Goal: Transaction & Acquisition: Purchase product/service

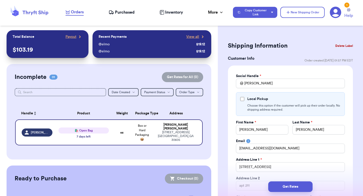
select select "GA"
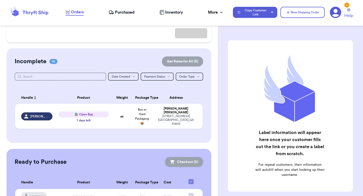
scroll to position [75, 0]
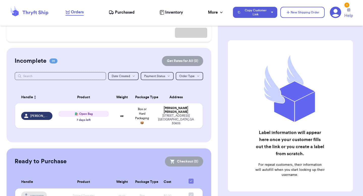
click at [336, 9] on icon at bounding box center [336, 13] width 12 height 12
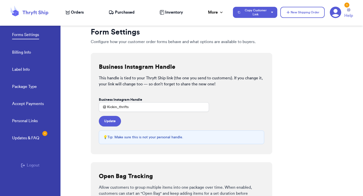
click at [30, 170] on div "Personal Links Updates & FAQ 1 Logout" at bounding box center [30, 161] width 61 height 87
click at [31, 167] on button "Logout" at bounding box center [30, 165] width 19 height 6
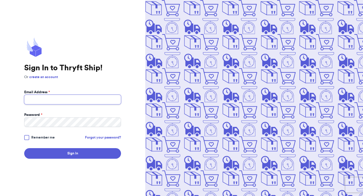
click at [60, 99] on input "Email Address *" at bounding box center [72, 100] width 97 height 10
click at [0, 196] on com-1password-button at bounding box center [0, 196] width 0 height 0
click at [94, 99] on input "fres" at bounding box center [72, 100] width 97 height 10
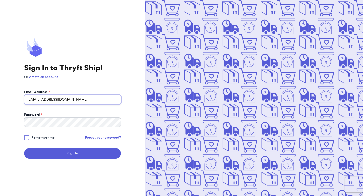
type input "fresh@test.co"
click at [24, 148] on button "Sign In" at bounding box center [72, 153] width 97 height 11
click at [90, 110] on form "Email Address * fresh@test.co Password * Remember me Forgot your password? Sign…" at bounding box center [72, 124] width 97 height 69
click at [0, 196] on com-1password-button at bounding box center [0, 196] width 0 height 0
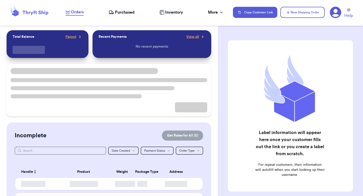
checkbox input "false"
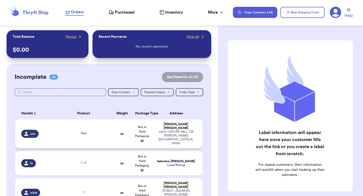
click at [113, 129] on td "oz" at bounding box center [122, 134] width 20 height 29
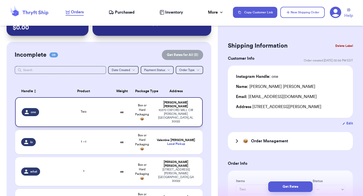
scroll to position [23, 0]
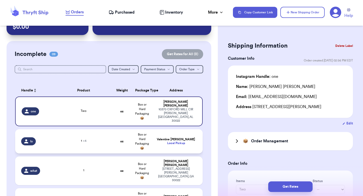
click at [112, 135] on td "oz" at bounding box center [122, 141] width 20 height 24
type input "1"
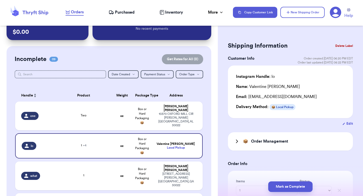
scroll to position [15, 0]
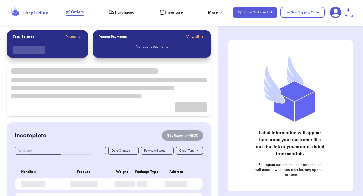
checkbox input "false"
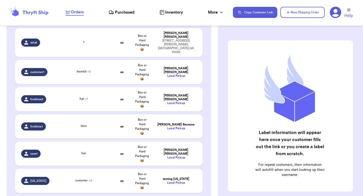
scroll to position [189, 0]
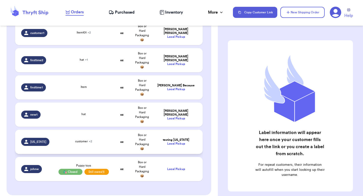
click at [87, 130] on td "customer + 2" at bounding box center [84, 142] width 57 height 24
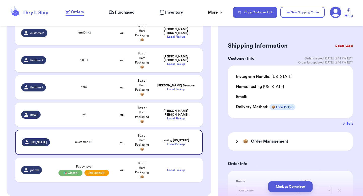
click at [346, 42] on button "Delete Label" at bounding box center [345, 45] width 22 height 11
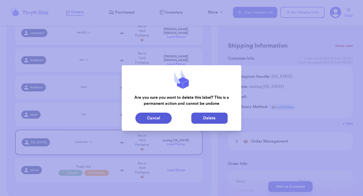
click at [217, 118] on button "Delete" at bounding box center [209, 118] width 36 height 11
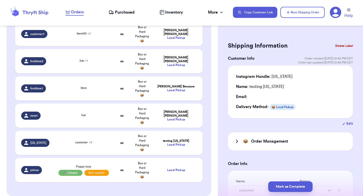
type input "Two"
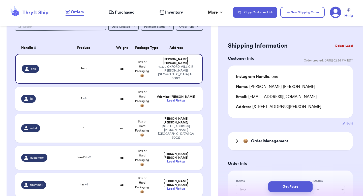
scroll to position [0, 0]
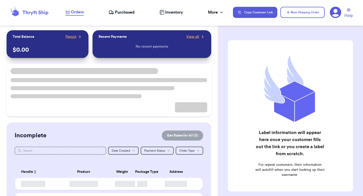
checkbox input "false"
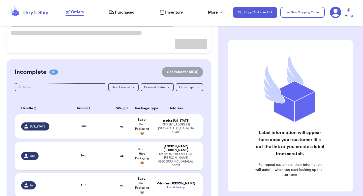
scroll to position [88, 0]
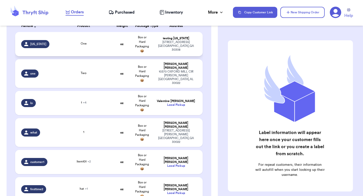
click at [137, 46] on span "Box or Hard Packaging 📦" at bounding box center [142, 44] width 14 height 17
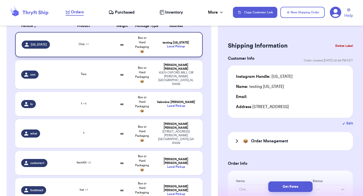
click at [125, 50] on td "oz" at bounding box center [122, 44] width 20 height 25
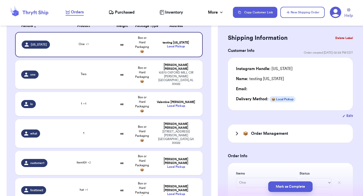
scroll to position [22, 0]
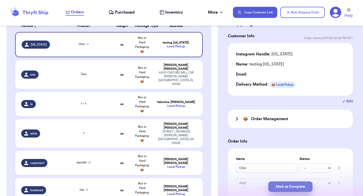
click at [274, 183] on button "Mark as Complete" at bounding box center [290, 187] width 44 height 11
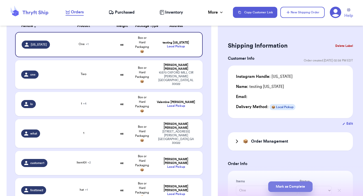
click at [282, 184] on button "Mark as Complete" at bounding box center [290, 187] width 44 height 11
click at [178, 72] on div "10370 OXFORD MILL CIR Johns Creek , AL 30022" at bounding box center [175, 78] width 41 height 15
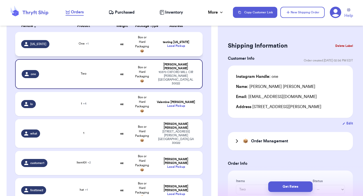
click at [180, 44] on div "Local Pickup" at bounding box center [175, 46] width 41 height 4
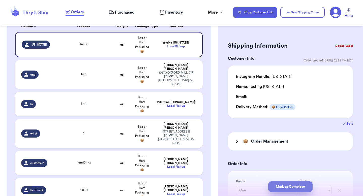
click at [282, 187] on button "Mark as Complete" at bounding box center [290, 187] width 44 height 11
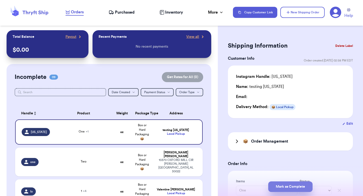
click at [299, 185] on button "Mark as Complete" at bounding box center [290, 187] width 44 height 11
click at [173, 159] on div "10370 OXFORD MILL CIR Johns Creek , AL 30022" at bounding box center [175, 165] width 41 height 15
type input "Two"
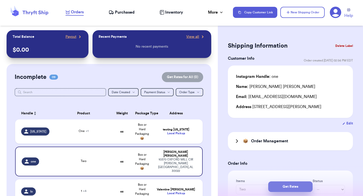
click at [277, 183] on button "Get Rates" at bounding box center [290, 187] width 44 height 11
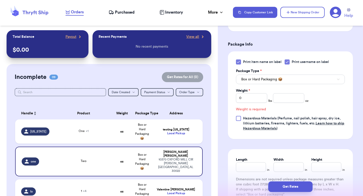
scroll to position [226, 0]
click at [280, 101] on input "number" at bounding box center [288, 98] width 31 height 10
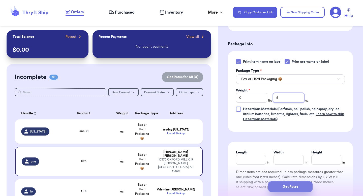
type input "5"
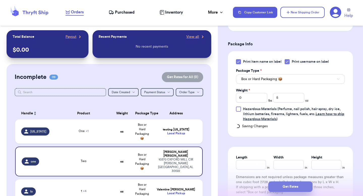
click at [276, 192] on button "Get Rates" at bounding box center [290, 187] width 44 height 11
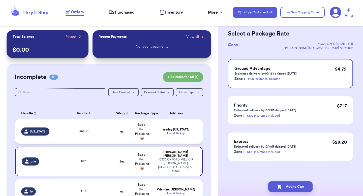
scroll to position [0, 0]
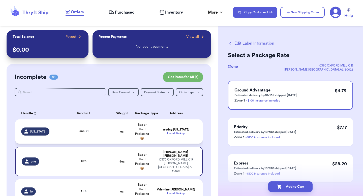
click at [163, 136] on td "testing Georgia Local Pickup" at bounding box center [177, 132] width 50 height 24
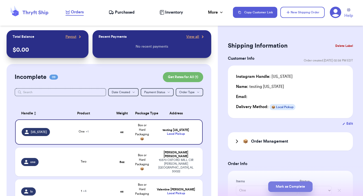
click at [284, 185] on button "Mark as Complete" at bounding box center [290, 187] width 44 height 11
click at [349, 124] on button "Edit" at bounding box center [348, 123] width 11 height 5
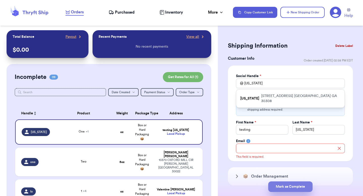
click at [284, 182] on button "Mark as Complete" at bounding box center [290, 187] width 44 height 11
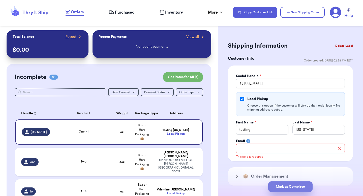
click at [282, 183] on button "Mark as Complete" at bounding box center [290, 187] width 44 height 11
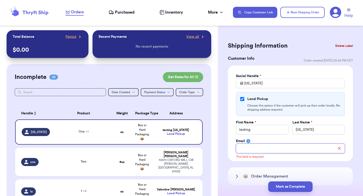
click at [280, 150] on input "Total Amount Paid" at bounding box center [290, 149] width 109 height 10
type input "[EMAIL_ADDRESS][DOMAIN_NAME]"
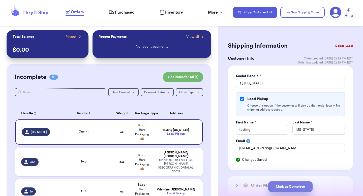
click at [275, 185] on button "Mark as Complete" at bounding box center [290, 187] width 44 height 11
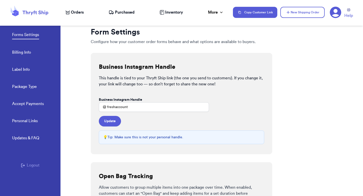
click at [83, 10] on span "Orders" at bounding box center [77, 12] width 13 height 6
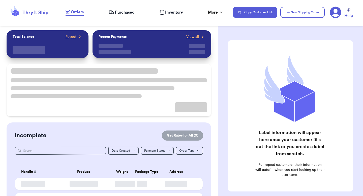
checkbox input "false"
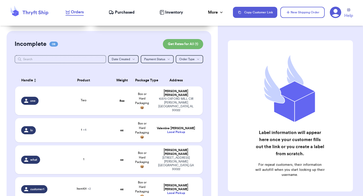
scroll to position [33, 0]
click at [174, 121] on td "[PERSON_NAME] Local Pickup" at bounding box center [177, 130] width 50 height 24
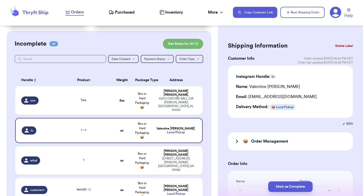
click at [349, 126] on button "Edit" at bounding box center [348, 123] width 11 height 5
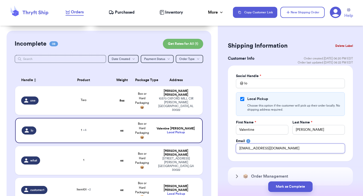
click at [269, 146] on input "[EMAIL_ADDRESS][DOMAIN_NAME]" at bounding box center [290, 149] width 109 height 10
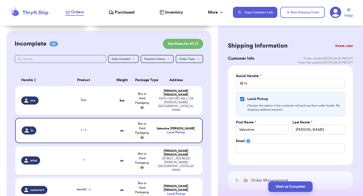
click at [270, 140] on div "Email" at bounding box center [290, 141] width 109 height 5
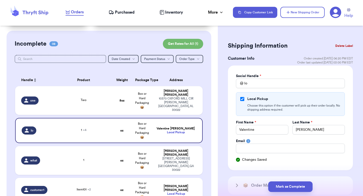
scroll to position [27, 0]
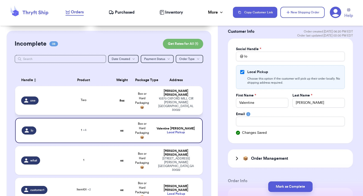
click at [168, 107] on td "Valeria Brenner 10370 OXFORD MILL CIR Johns Creek , AL 30022" at bounding box center [177, 100] width 50 height 29
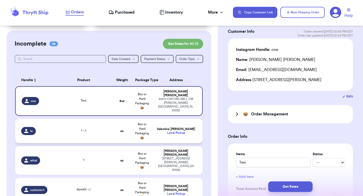
click at [166, 131] on div "Local Pickup" at bounding box center [175, 133] width 41 height 4
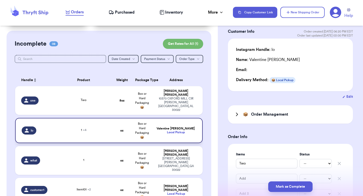
type input "1"
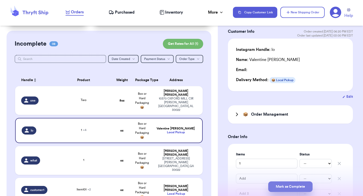
click at [293, 187] on button "Mark as Complete" at bounding box center [290, 187] width 44 height 11
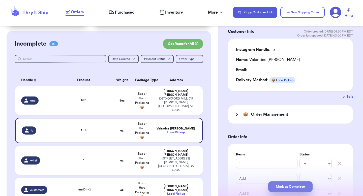
click at [293, 187] on button "Mark as Complete" at bounding box center [290, 187] width 44 height 11
click at [291, 184] on button "Mark as Complete" at bounding box center [290, 187] width 44 height 11
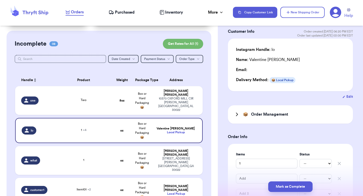
click at [347, 96] on button "Edit" at bounding box center [348, 96] width 11 height 5
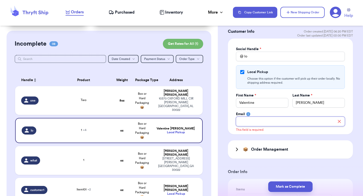
click at [299, 122] on input "Total Amount Paid" at bounding box center [290, 122] width 109 height 10
type input "ThryftShip"
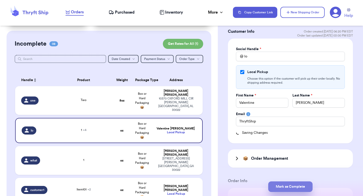
click at [288, 187] on button "Mark as Complete" at bounding box center [290, 187] width 44 height 11
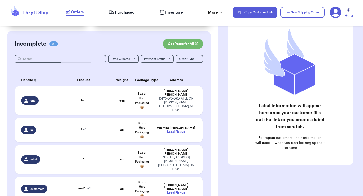
scroll to position [0, 0]
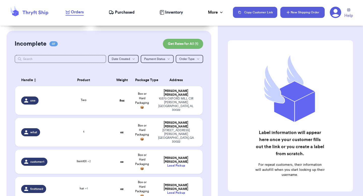
click at [298, 15] on button "New Shipping Order" at bounding box center [303, 12] width 44 height 11
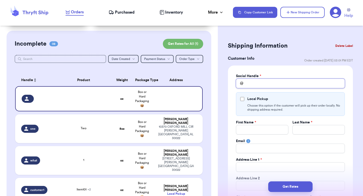
click at [249, 79] on input "Total Amount Paid" at bounding box center [290, 84] width 109 height 10
type input "v"
type input "va"
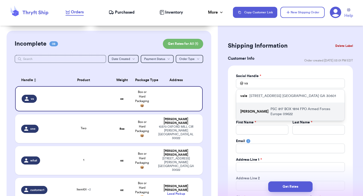
click at [252, 105] on div "[PERSON_NAME] PSC 817 BOX 1814 FPO Armed Forces Europe 09622" at bounding box center [290, 112] width 108 height 18
type input "[PERSON_NAME]"
checkbox input "true"
type input "Military"
type input "area"
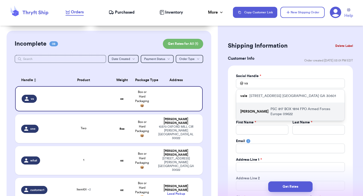
type input "[PERSON_NAME][EMAIL_ADDRESS][DOMAIN_NAME]"
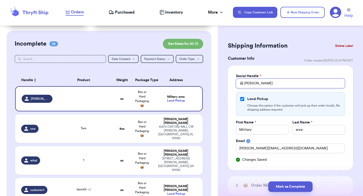
click at [252, 79] on input "[PERSON_NAME]" at bounding box center [290, 84] width 109 height 10
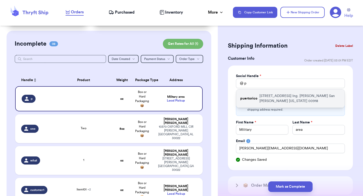
click at [253, 97] on p "puertorico" at bounding box center [248, 98] width 17 height 5
type input "puertorico"
checkbox input "false"
type input "testing"
type input "PR"
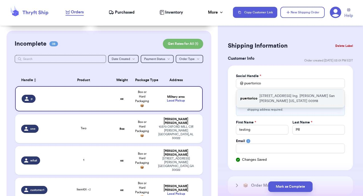
select select "PR"
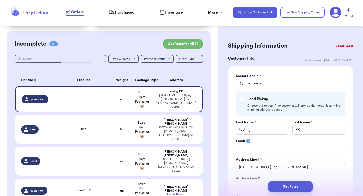
click at [344, 47] on button "Delete Label" at bounding box center [345, 45] width 22 height 11
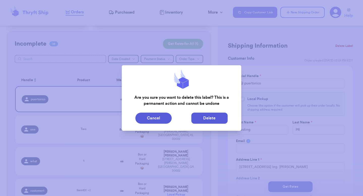
click at [201, 116] on button "Delete" at bounding box center [209, 118] width 36 height 11
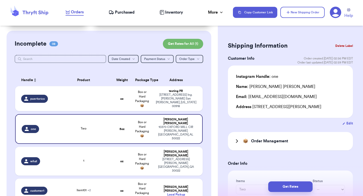
type input "Two"
type input "5"
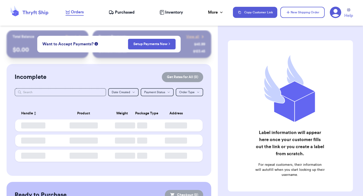
checkbox input "false"
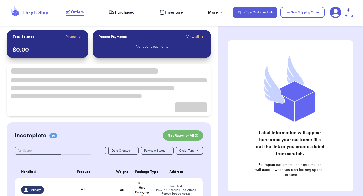
click at [129, 16] on nav "Orders Purchased Inventory More Stats Completed Orders Payments Payouts Copy Cu…" at bounding box center [212, 12] width 303 height 17
click at [129, 12] on span "Purchased" at bounding box center [125, 12] width 20 height 6
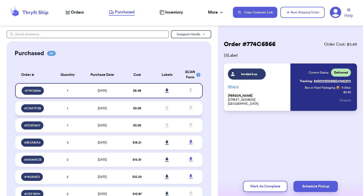
click at [137, 107] on span "$ 0.00" at bounding box center [137, 108] width 8 height 3
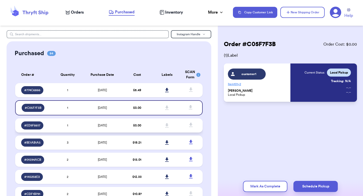
click at [134, 124] on span "$ 0.00" at bounding box center [137, 125] width 8 height 3
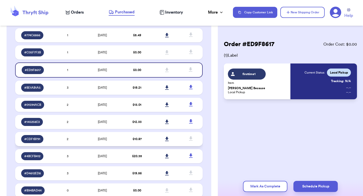
scroll to position [60, 0]
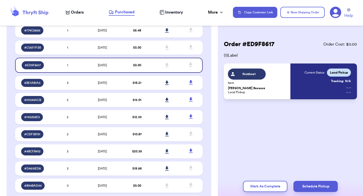
click at [174, 14] on span "Inventory" at bounding box center [174, 12] width 18 height 6
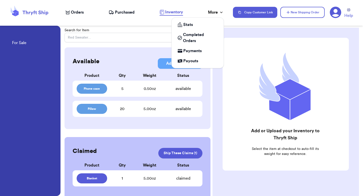
click at [209, 11] on div "More" at bounding box center [216, 12] width 16 height 6
click at [185, 42] on span "Completed Orders" at bounding box center [200, 38] width 35 height 12
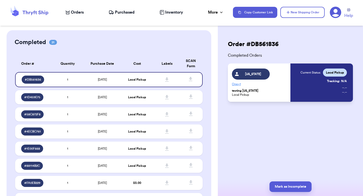
click at [146, 103] on td "Local Pickup" at bounding box center [137, 97] width 30 height 14
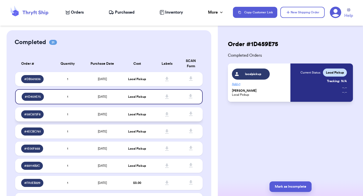
click at [145, 113] on span "Local Pickup" at bounding box center [137, 114] width 18 height 3
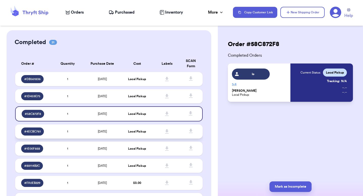
click at [143, 126] on td "Local Pickup" at bounding box center [137, 132] width 30 height 14
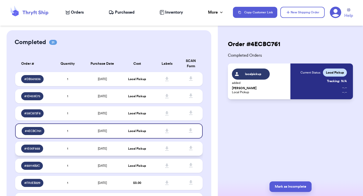
click at [141, 143] on td "Local Pickup" at bounding box center [137, 149] width 30 height 14
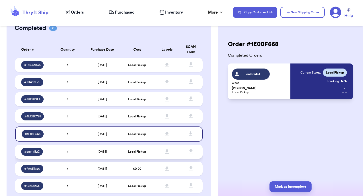
click at [140, 152] on span "Local Pickup" at bounding box center [137, 151] width 18 height 3
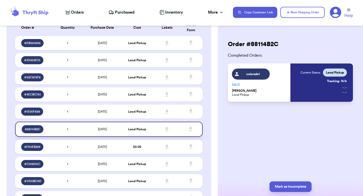
scroll to position [40, 0]
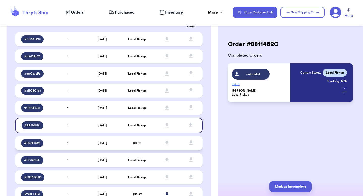
click at [139, 145] on td "$0.00" at bounding box center [137, 143] width 30 height 14
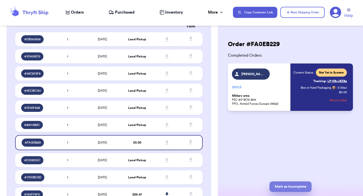
click at [291, 185] on button "Mark as Incomplete" at bounding box center [291, 187] width 42 height 11
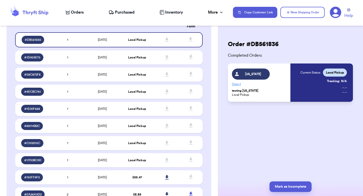
click at [80, 12] on span "Orders" at bounding box center [77, 12] width 13 height 6
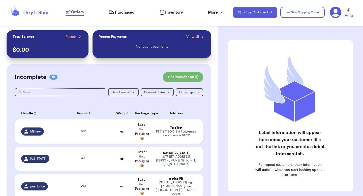
click at [123, 15] on span "Purchased" at bounding box center [125, 12] width 20 height 6
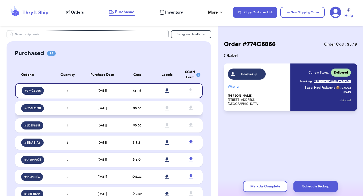
click at [116, 107] on td "[DATE]" at bounding box center [102, 108] width 39 height 14
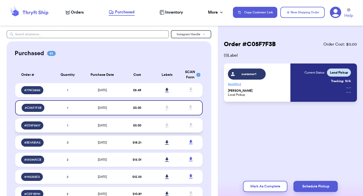
click at [112, 122] on td "[DATE]" at bounding box center [102, 126] width 39 height 14
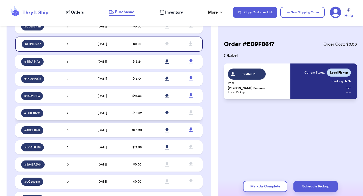
scroll to position [100, 0]
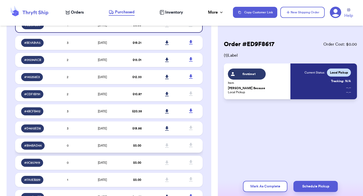
click at [122, 149] on td "[DATE]" at bounding box center [102, 146] width 39 height 14
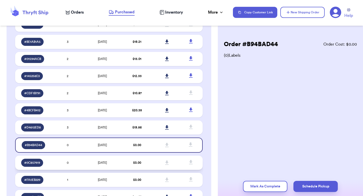
click at [119, 159] on td "[DATE]" at bounding box center [102, 163] width 39 height 14
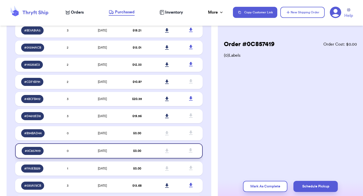
scroll to position [120, 0]
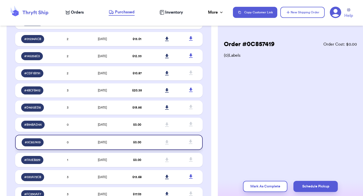
click at [119, 163] on td "[DATE]" at bounding box center [102, 160] width 39 height 14
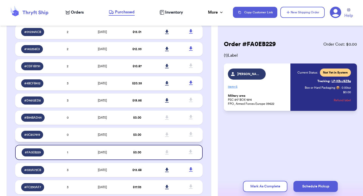
scroll to position [128, 0]
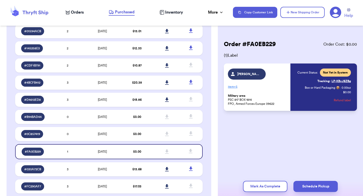
click at [341, 101] on button "Refund label" at bounding box center [342, 100] width 17 height 11
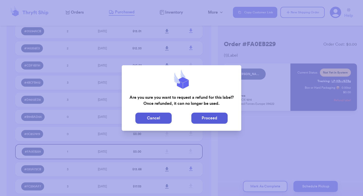
click at [215, 118] on button "Proceed" at bounding box center [209, 118] width 36 height 11
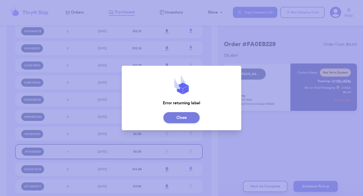
click at [197, 115] on button "Close" at bounding box center [181, 117] width 36 height 11
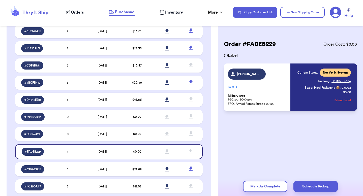
click at [82, 13] on span "Orders" at bounding box center [77, 12] width 13 height 6
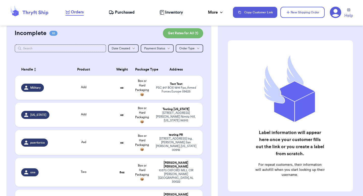
scroll to position [43, 0]
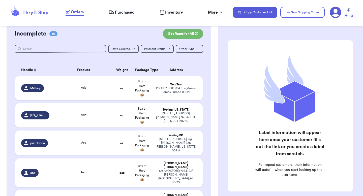
click at [118, 12] on span "Purchased" at bounding box center [125, 12] width 20 height 6
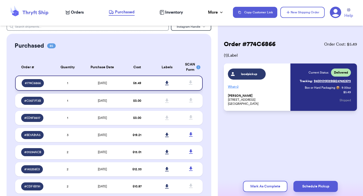
scroll to position [11, 0]
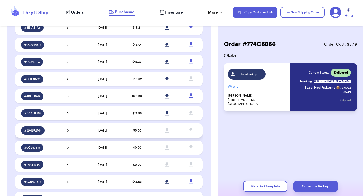
click at [122, 127] on td "[DATE]" at bounding box center [102, 131] width 39 height 14
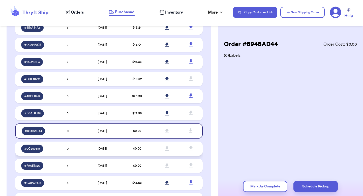
click at [116, 150] on td "[DATE]" at bounding box center [102, 149] width 39 height 14
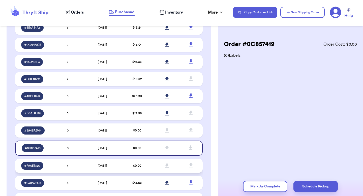
click at [115, 166] on td "[DATE]" at bounding box center [102, 166] width 39 height 14
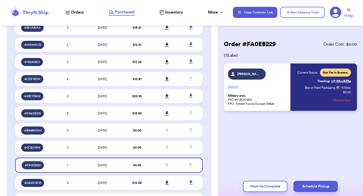
click at [231, 86] on p "item + 6" at bounding box center [258, 87] width 60 height 8
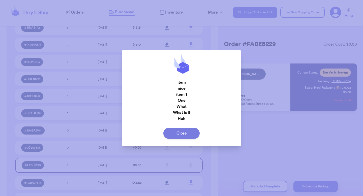
click at [188, 134] on button "Close" at bounding box center [181, 133] width 36 height 11
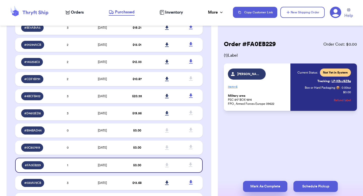
click at [254, 182] on button "Mark As Complete" at bounding box center [265, 186] width 44 height 11
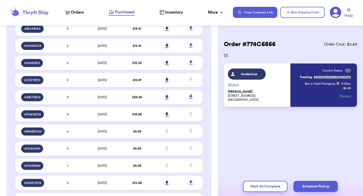
scroll to position [115, 0]
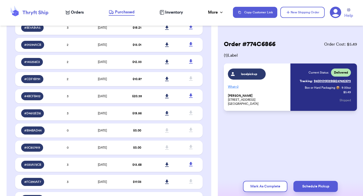
click at [74, 13] on span "Orders" at bounding box center [77, 12] width 13 height 6
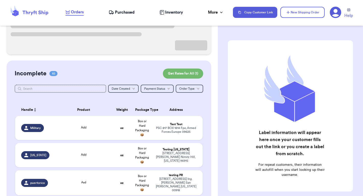
scroll to position [70, 0]
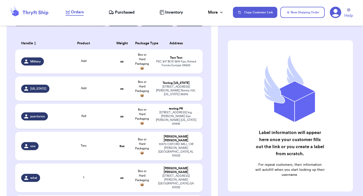
click at [117, 12] on span "Purchased" at bounding box center [125, 12] width 20 height 6
click at [116, 13] on span "Purchased" at bounding box center [125, 12] width 20 height 6
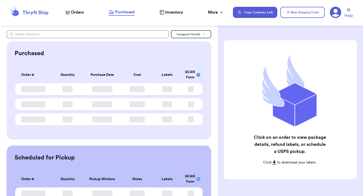
click at [81, 11] on span "Orders" at bounding box center [77, 12] width 13 height 6
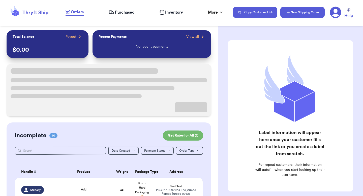
click at [289, 10] on button "New Shipping Order" at bounding box center [303, 12] width 44 height 11
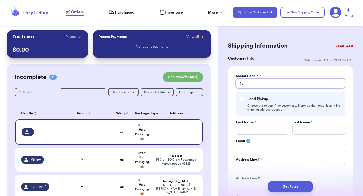
click at [251, 81] on input "Total Amount Paid" at bounding box center [290, 84] width 109 height 10
type input "v"
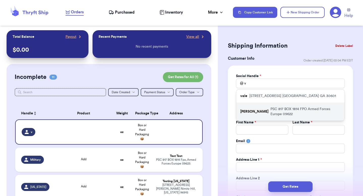
click at [251, 103] on div "[PERSON_NAME] PSC 817 BOX 1814 FPO Armed Forces Europe 09622" at bounding box center [290, 112] width 108 height 18
type input "[PERSON_NAME]"
checkbox input "true"
type input "Military"
type input "area"
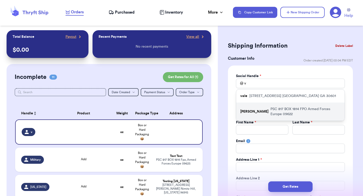
type input "[PERSON_NAME][EMAIL_ADDRESS][DOMAIN_NAME]"
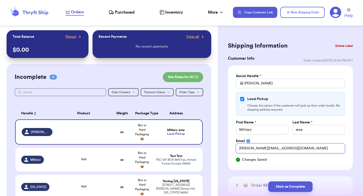
click at [255, 149] on input "[PERSON_NAME][EMAIL_ADDRESS][DOMAIN_NAME]" at bounding box center [290, 149] width 109 height 10
click at [253, 148] on input "[PERSON_NAME][EMAIL_ADDRESS][DOMAIN_NAME]" at bounding box center [290, 149] width 109 height 10
click at [252, 149] on input "[PERSON_NAME][EMAIL_ADDRESS][DOMAIN_NAME]" at bounding box center [290, 149] width 109 height 10
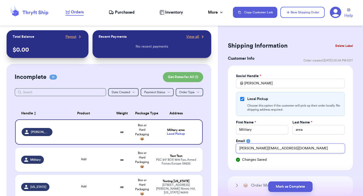
click at [252, 149] on input "[PERSON_NAME][EMAIL_ADDRESS][DOMAIN_NAME]" at bounding box center [290, 149] width 109 height 10
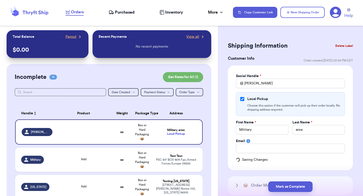
click at [300, 138] on div "Social Handle * @ [PERSON_NAME] Local Pickup Choose this option if the customer…" at bounding box center [290, 118] width 109 height 89
click at [294, 185] on button "Mark as Complete" at bounding box center [290, 187] width 44 height 11
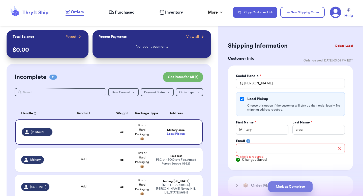
click at [294, 185] on button "Mark as Complete" at bounding box center [290, 187] width 44 height 11
click at [243, 96] on div "Local Pickup Choose this option if the customer will pick up their order locall…" at bounding box center [290, 104] width 109 height 24
click at [242, 99] on input "Local Pickup" at bounding box center [242, 99] width 4 height 4
checkbox input "false"
select select "AE"
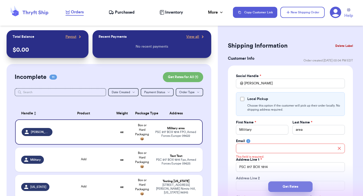
click at [277, 183] on button "Get Rates" at bounding box center [290, 187] width 44 height 11
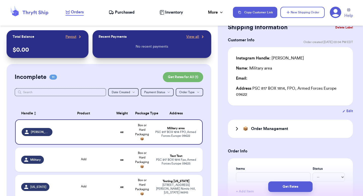
scroll to position [15, 0]
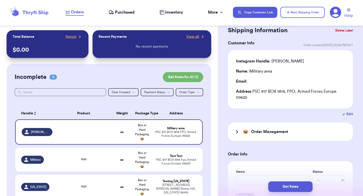
click at [345, 116] on button "Edit" at bounding box center [348, 114] width 11 height 5
select select "AE"
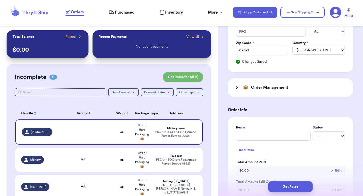
scroll to position [48, 0]
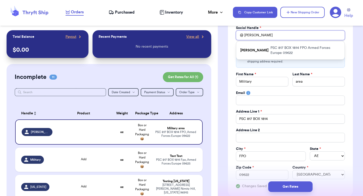
click at [267, 33] on input "[PERSON_NAME]" at bounding box center [290, 36] width 109 height 10
type input "v"
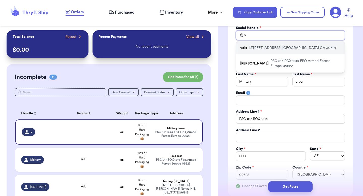
type input "v"
click at [262, 49] on p "[STREET_ADDRESS]" at bounding box center [293, 47] width 87 height 5
type input "vale"
type input "testing addy override"
type input "should be JC"
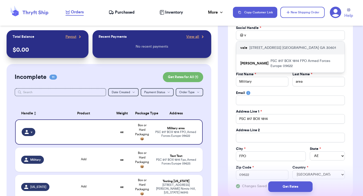
type input "[EMAIL_ADDRESS][DOMAIN_NAME]"
type input "[STREET_ADDRESS]"
type input "apt 211"
type input "[GEOGRAPHIC_DATA]"
select select "GA"
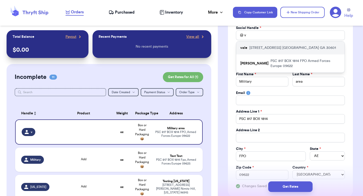
type input "30601"
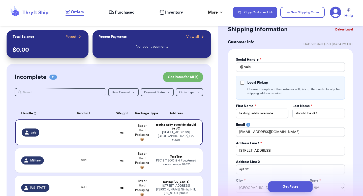
scroll to position [35, 0]
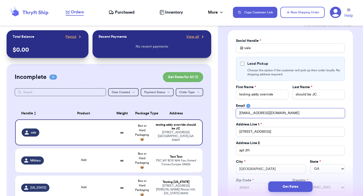
click at [259, 115] on input "[EMAIL_ADDRESS][DOMAIN_NAME]" at bounding box center [290, 113] width 109 height 10
click at [261, 107] on div "Email" at bounding box center [290, 105] width 109 height 5
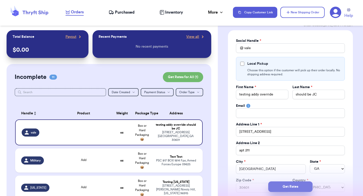
click at [283, 185] on button "Get Rates" at bounding box center [290, 187] width 44 height 11
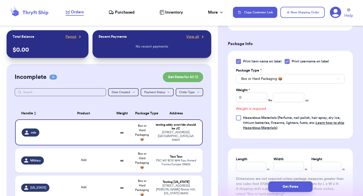
scroll to position [346, 0]
click at [281, 102] on input "number" at bounding box center [288, 98] width 31 height 10
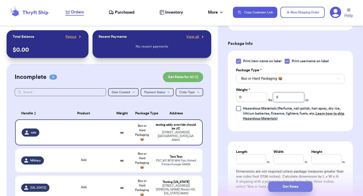
type input "5"
click at [286, 186] on button "Get Rates" at bounding box center [290, 187] width 44 height 11
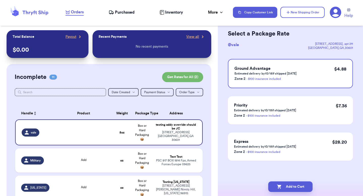
scroll to position [0, 0]
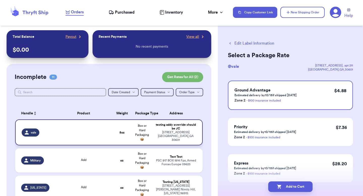
click at [176, 129] on div "testing addy override should be JC" at bounding box center [175, 127] width 41 height 8
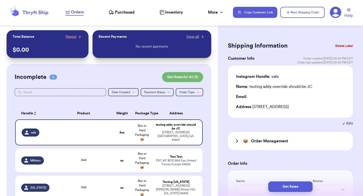
click at [347, 124] on button "Edit" at bounding box center [348, 123] width 11 height 5
select select "GA"
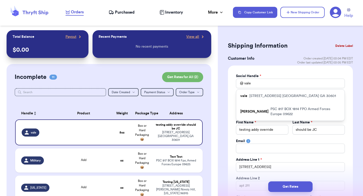
scroll to position [11, 0]
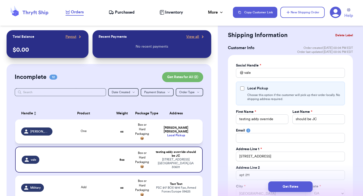
click at [189, 125] on td "[PERSON_NAME] Local Pickup" at bounding box center [177, 132] width 50 height 24
type input "One"
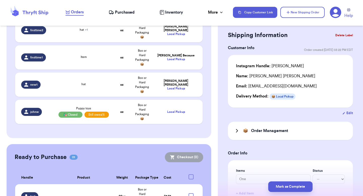
scroll to position [352, 0]
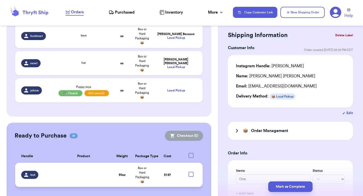
click at [135, 163] on td "Box or Hard Packaging 📦" at bounding box center [142, 175] width 20 height 24
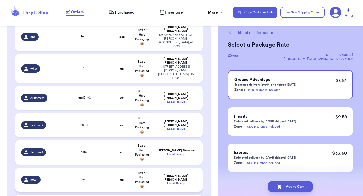
scroll to position [232, 0]
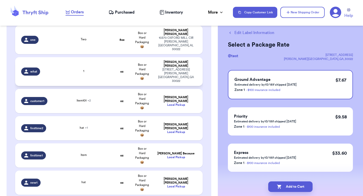
click at [154, 69] on td "[PERSON_NAME] [STREET_ADDRESS][PERSON_NAME]" at bounding box center [177, 71] width 50 height 29
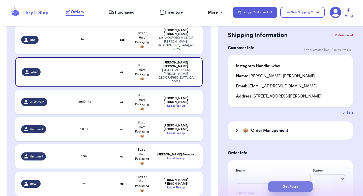
click at [282, 183] on button "Get Rates" at bounding box center [290, 187] width 44 height 11
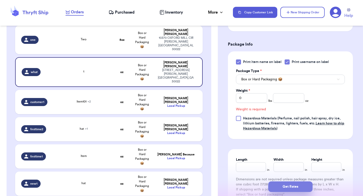
scroll to position [226, 0]
click at [282, 100] on input "number" at bounding box center [288, 98] width 31 height 10
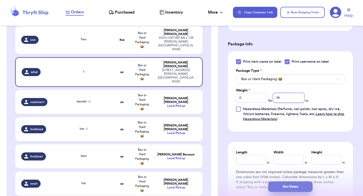
type input "14"
click at [281, 187] on button "Get Rates" at bounding box center [290, 187] width 44 height 11
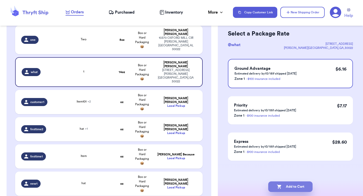
scroll to position [0, 0]
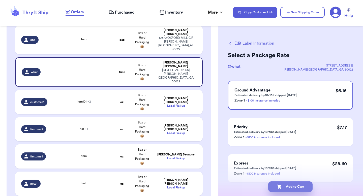
click at [283, 189] on button "Add to Cart" at bounding box center [290, 187] width 44 height 11
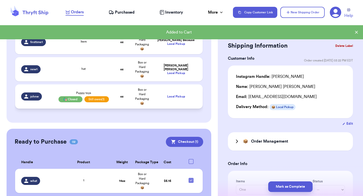
scroll to position [352, 0]
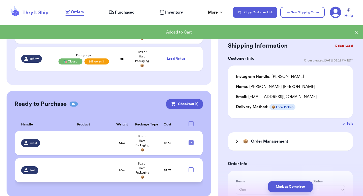
click at [191, 168] on div at bounding box center [191, 170] width 5 height 5
click at [191, 167] on input "checkbox" at bounding box center [191, 167] width 0 height 0
checkbox input "true"
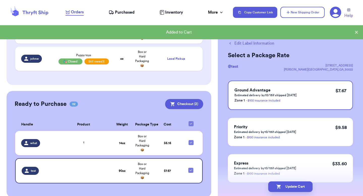
click at [192, 103] on div "Ready to Purchase 02 Checkout ( 2 ) Checkout ( 2 ) Handle Product Weight Packag…" at bounding box center [109, 144] width 205 height 107
click at [197, 99] on button "Checkout ( 2 )" at bounding box center [184, 104] width 38 height 10
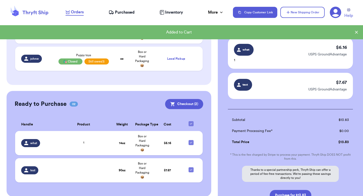
scroll to position [61, 0]
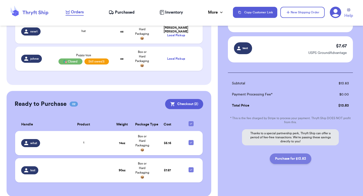
click at [277, 159] on button "Purchase for $13.83" at bounding box center [291, 159] width 42 height 11
checkbox input "false"
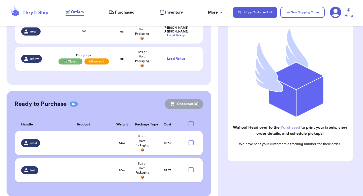
scroll to position [50, 0]
checkbox input "true"
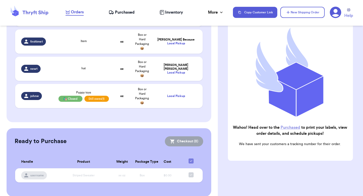
click at [125, 13] on span "Purchased" at bounding box center [125, 12] width 20 height 6
